Goal: Check status

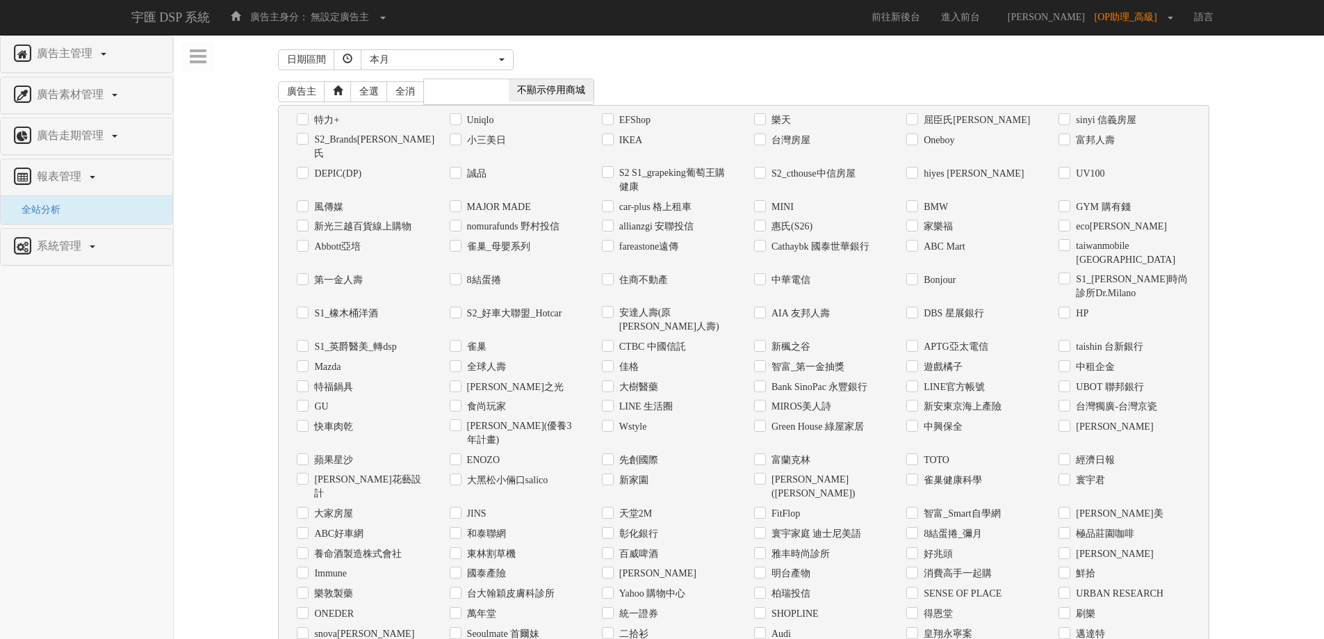
click at [478, 115] on label "Uniqlo" at bounding box center [479, 120] width 31 height 14
click at [459, 115] on input "Uniqlo" at bounding box center [454, 119] width 9 height 9
checkbox input "true"
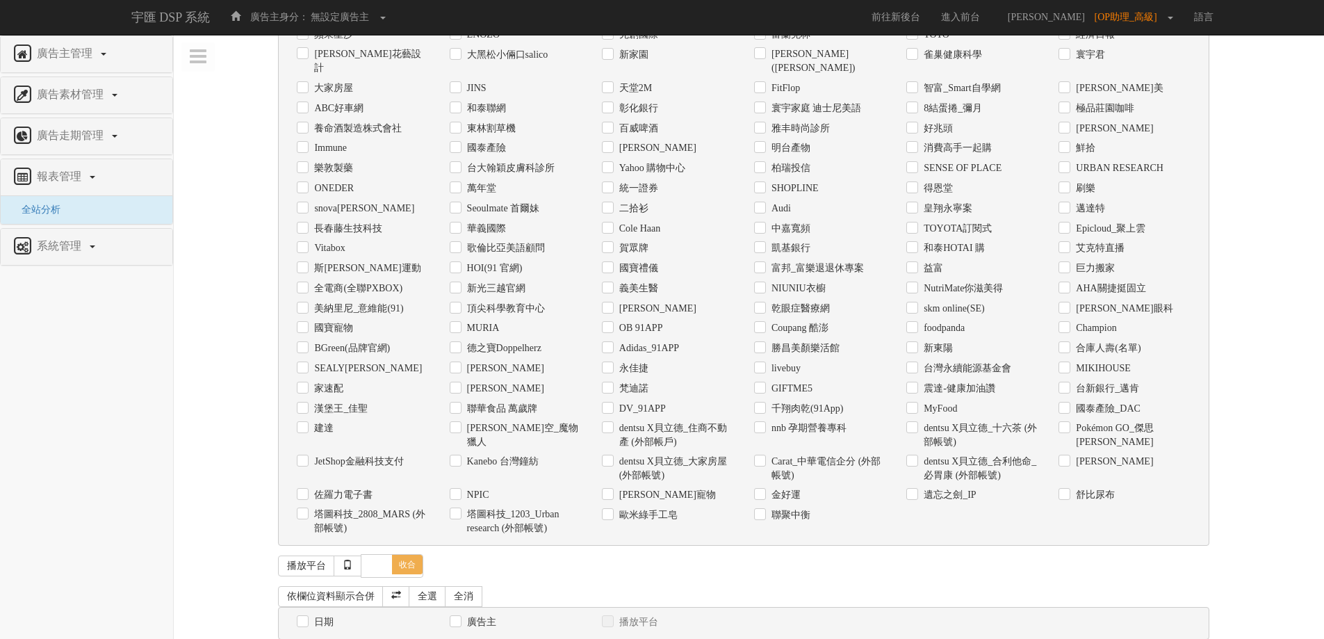
click at [325, 615] on label "日期" at bounding box center [322, 622] width 23 height 14
click at [306, 617] on input "日期" at bounding box center [301, 621] width 9 height 9
checkbox input "true"
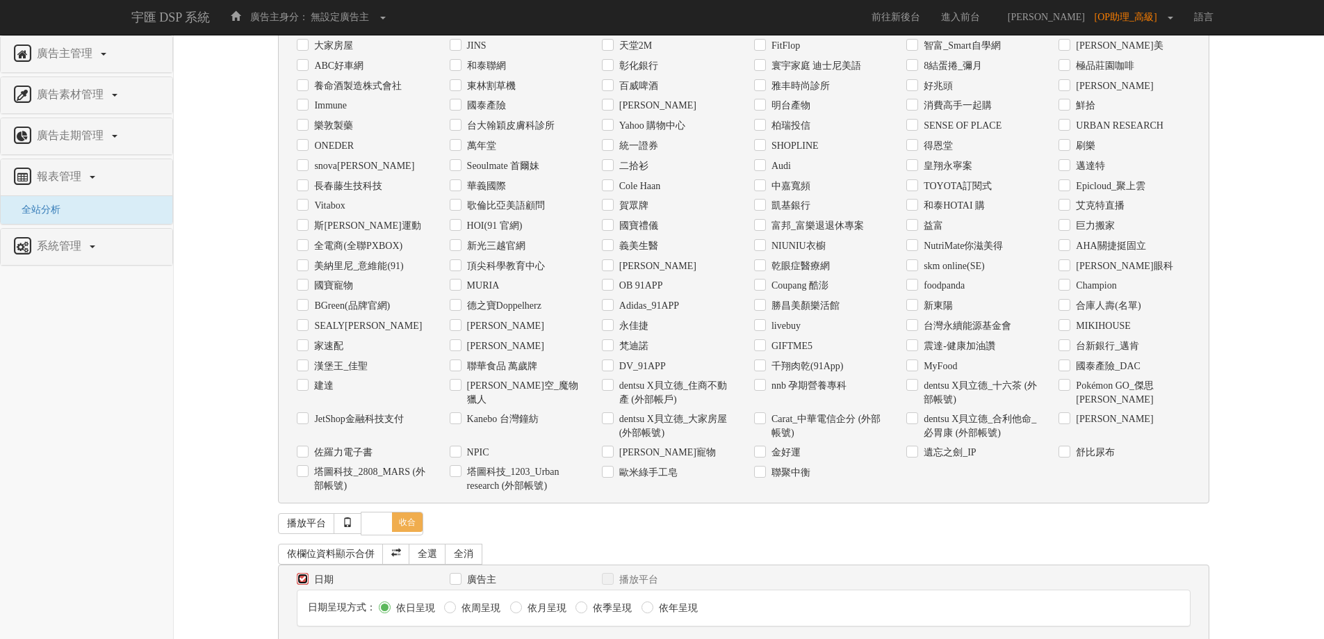
scroll to position [470, 0]
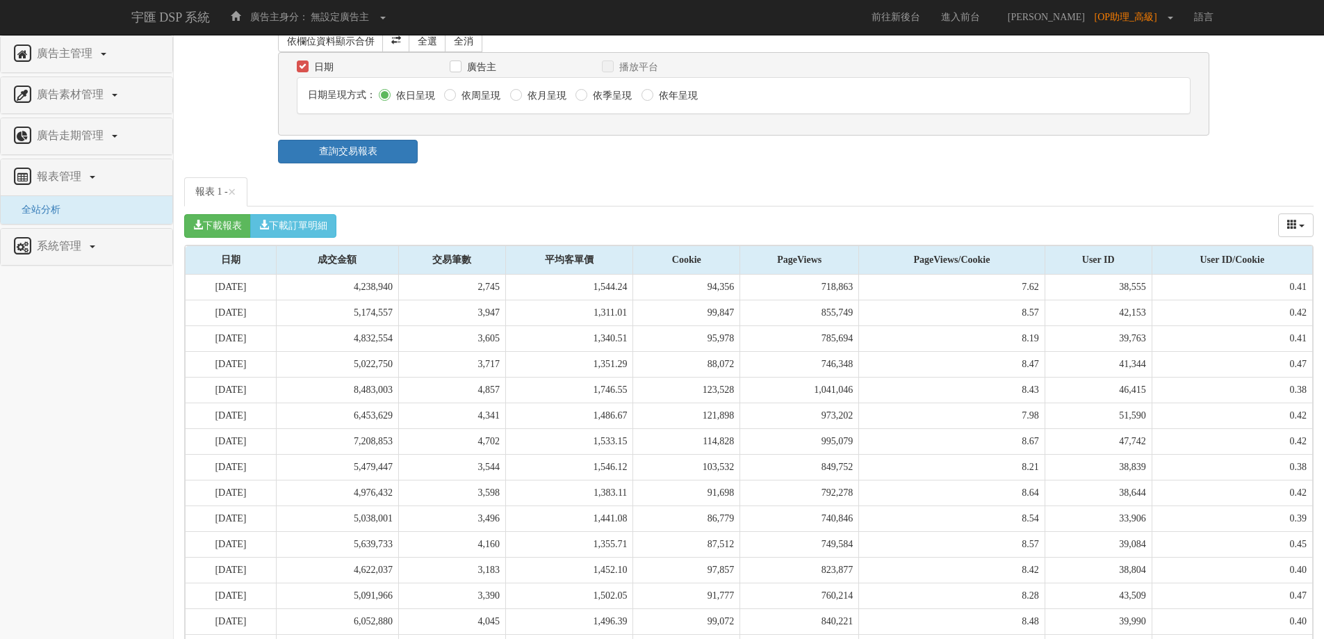
scroll to position [1063, 0]
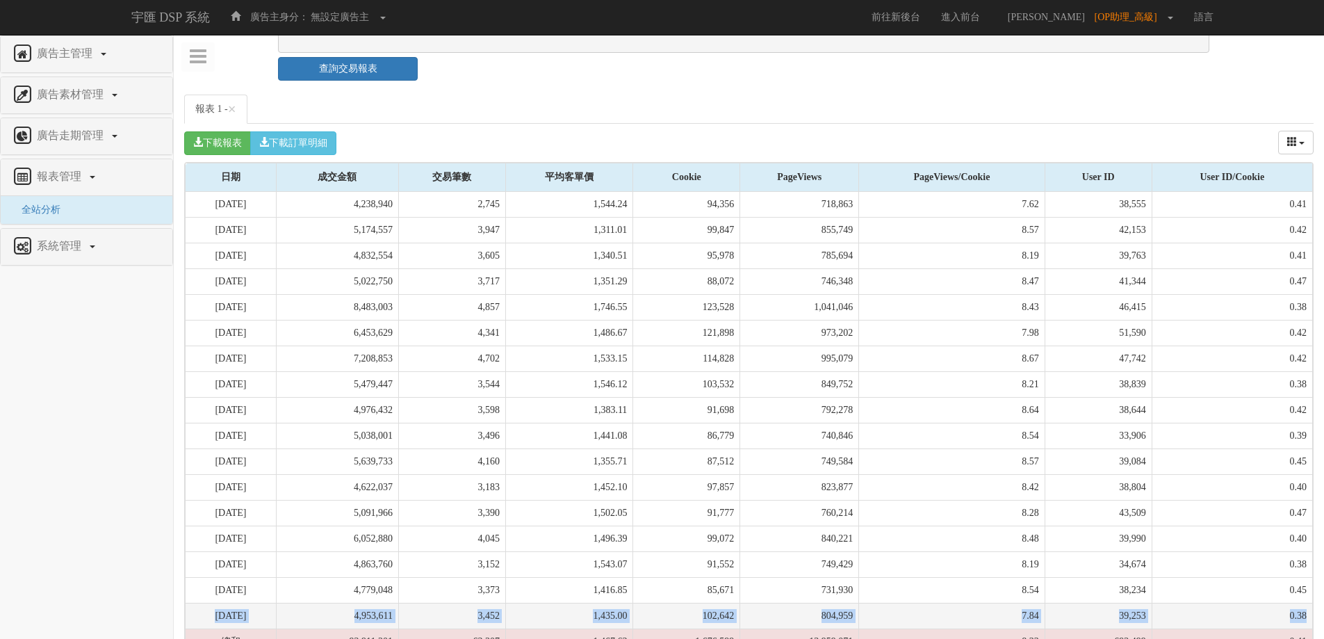
drag, startPoint x: 213, startPoint y: 558, endPoint x: 1304, endPoint y: 560, distance: 1091.7
click at [1304, 603] on tr "[DATE] 4,953,611 3,452 1,435.00 102,642 804,959 7.84 39,253 0.38" at bounding box center [749, 616] width 1127 height 26
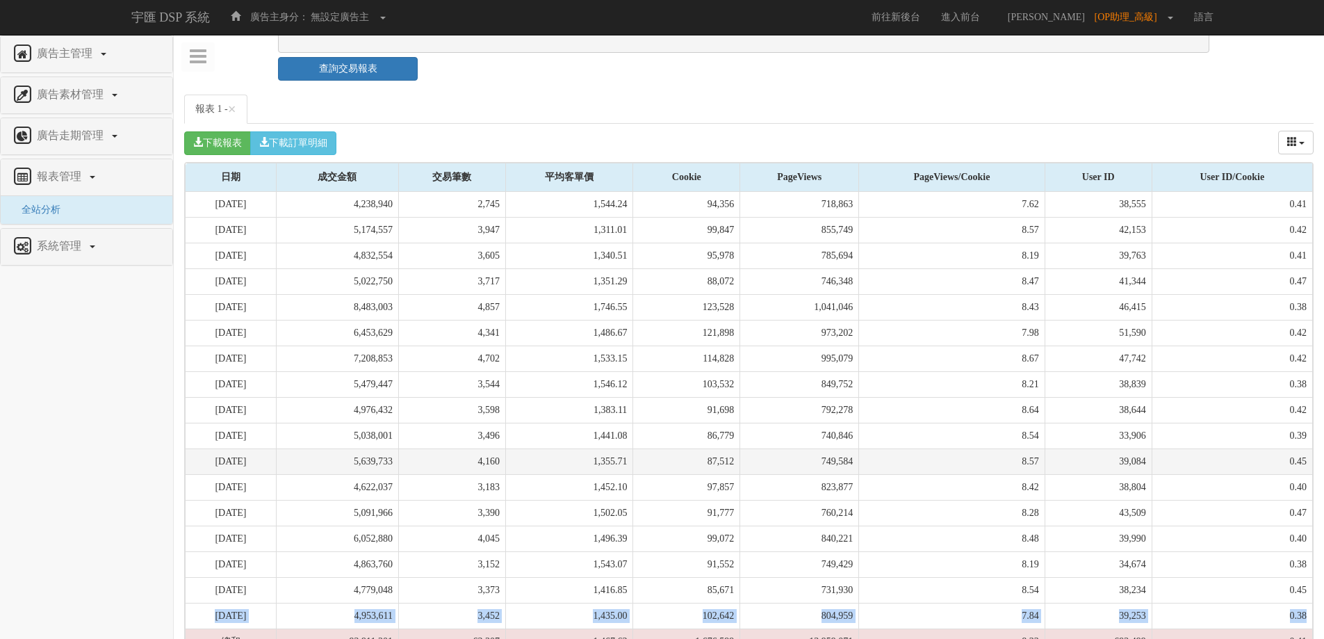
copy tr "[DATE] 4,953,611 3,452 1,435.00 102,642 804,959 7.84 39,253 0.38"
